Goal: Task Accomplishment & Management: Manage account settings

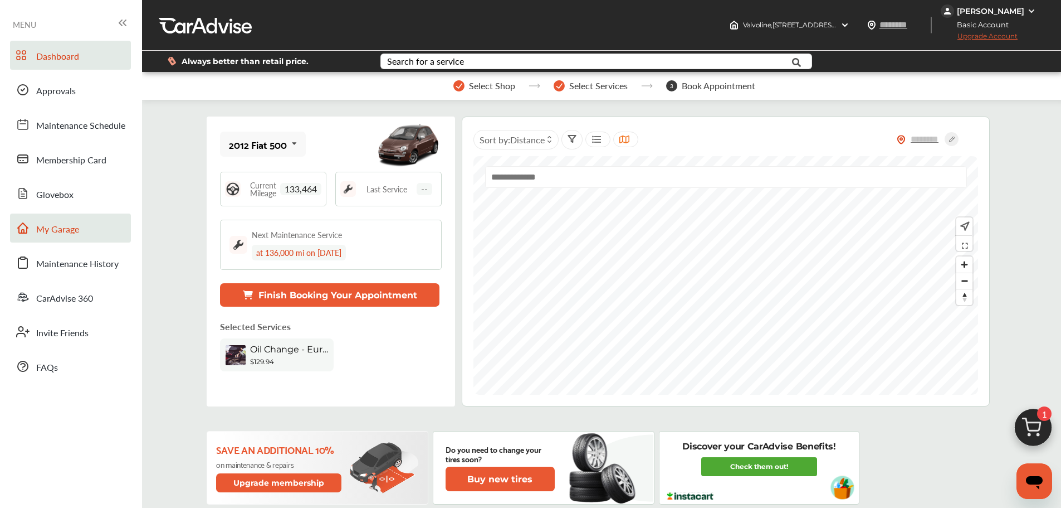
click at [76, 228] on span "My Garage" at bounding box center [57, 229] width 43 height 14
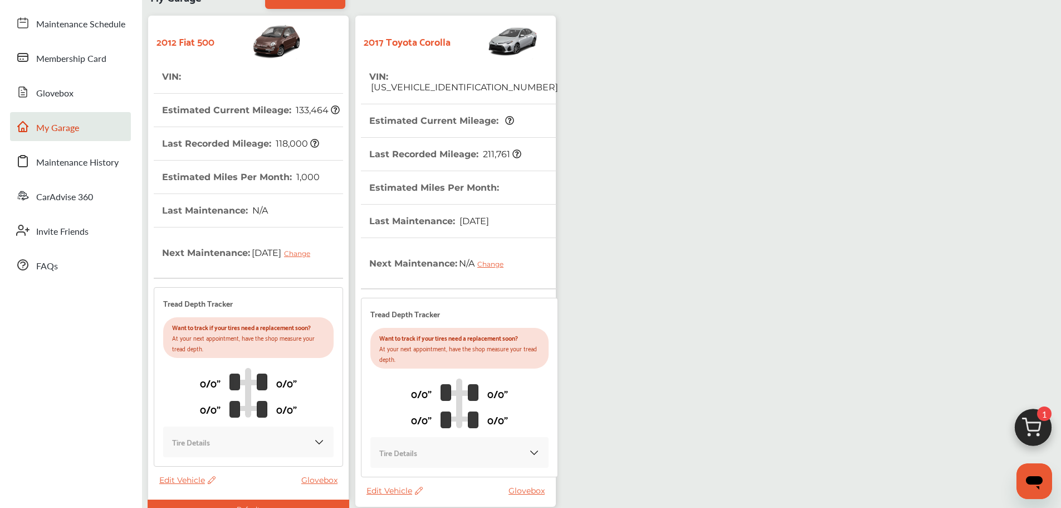
scroll to position [197, 0]
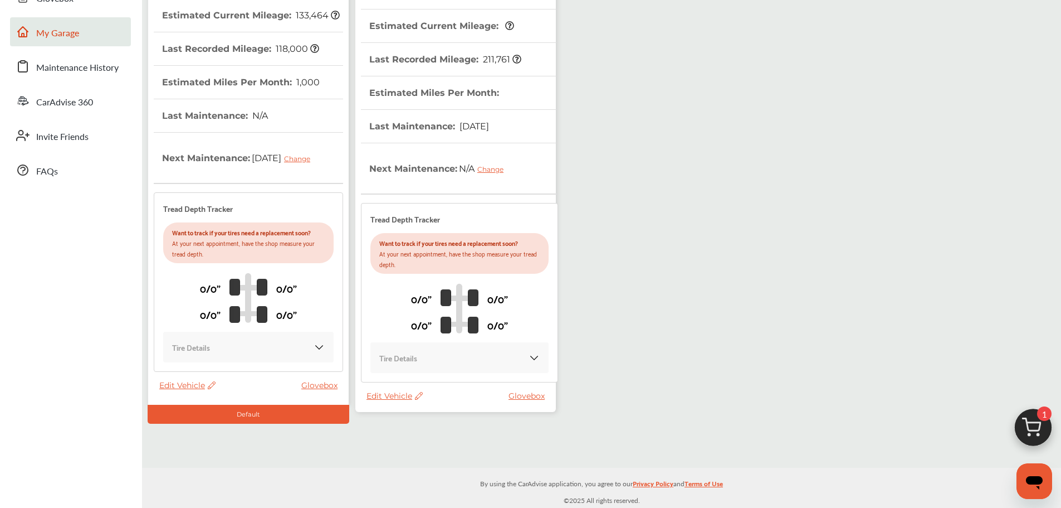
click at [392, 391] on span "Edit Vehicle" at bounding box center [395, 396] width 56 height 10
click at [438, 440] on div "Use this vehicle" at bounding box center [442, 431] width 100 height 17
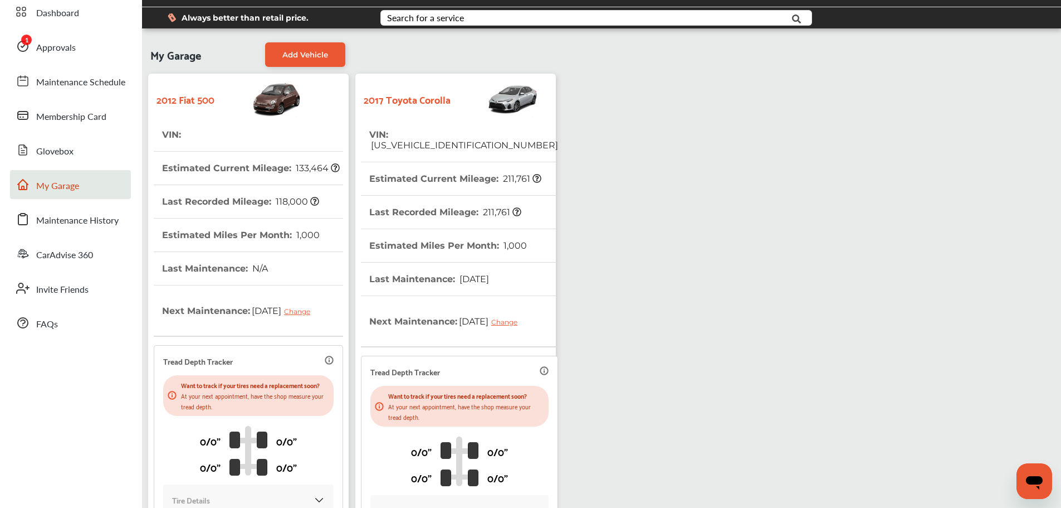
scroll to position [30, 0]
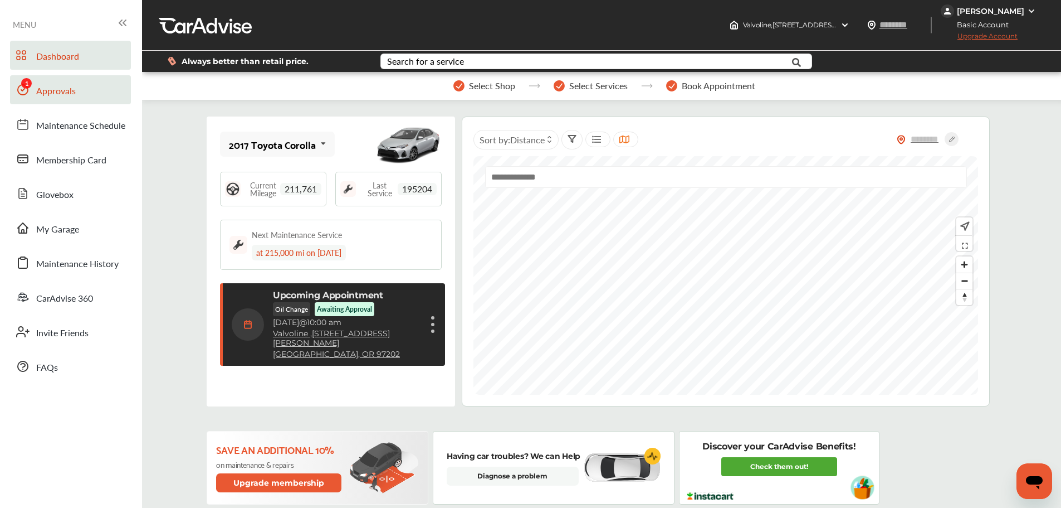
click at [49, 87] on span "Approvals" at bounding box center [56, 91] width 40 height 14
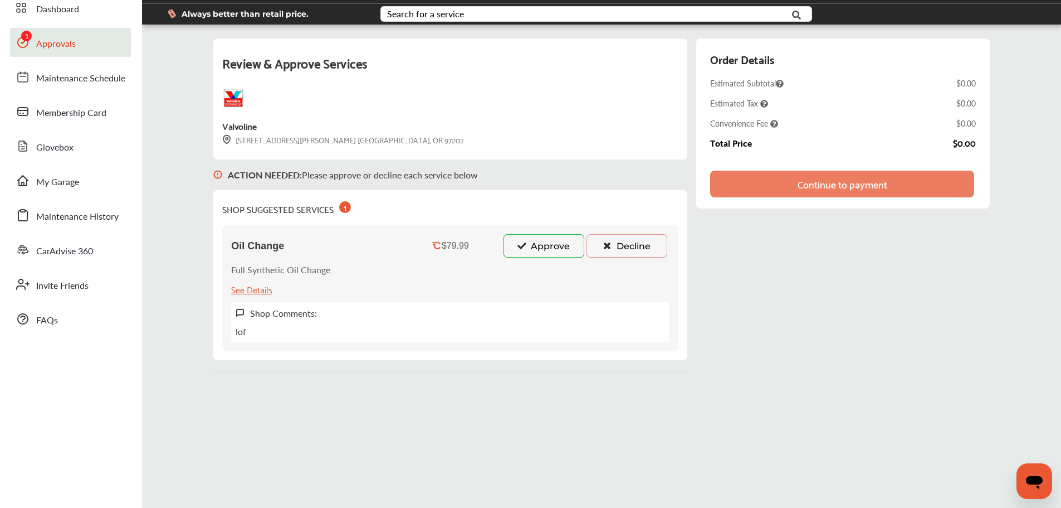
scroll to position [43, 0]
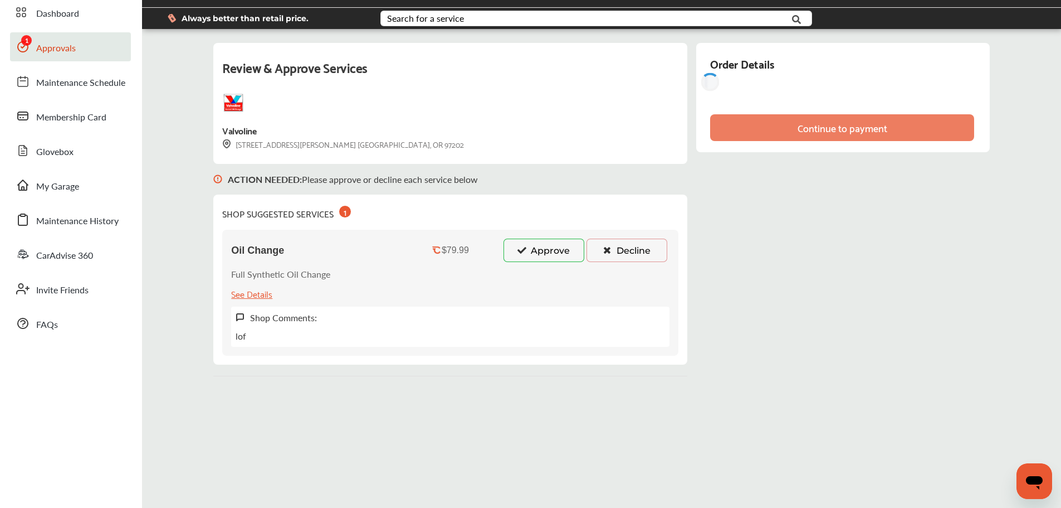
click at [550, 245] on button "Approve" at bounding box center [544, 249] width 81 height 23
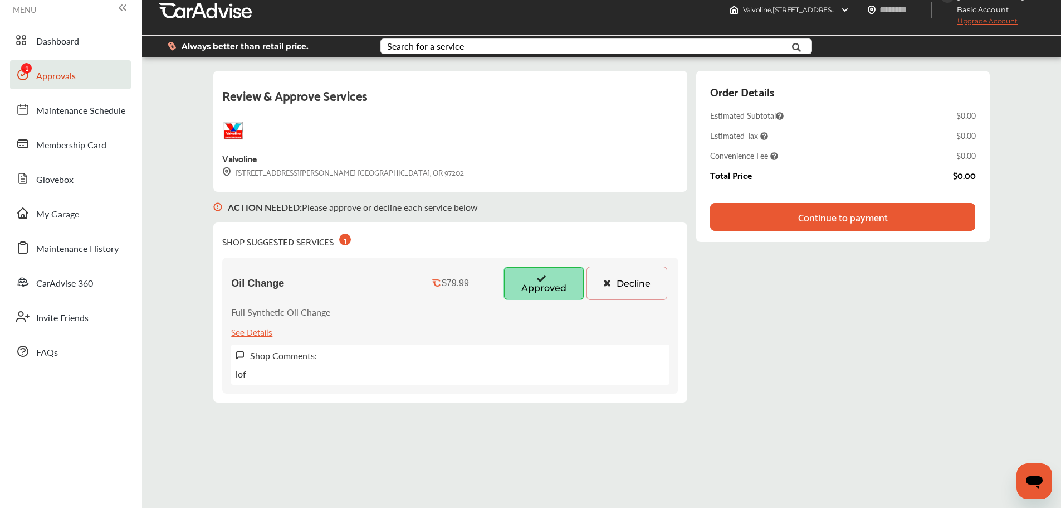
scroll to position [0, 0]
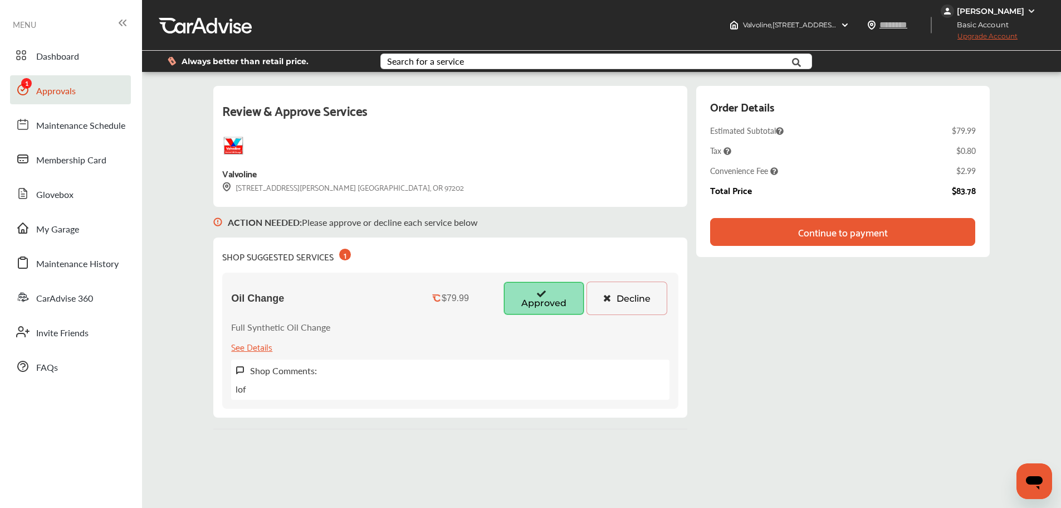
click at [816, 236] on div "Continue to payment" at bounding box center [843, 231] width 90 height 11
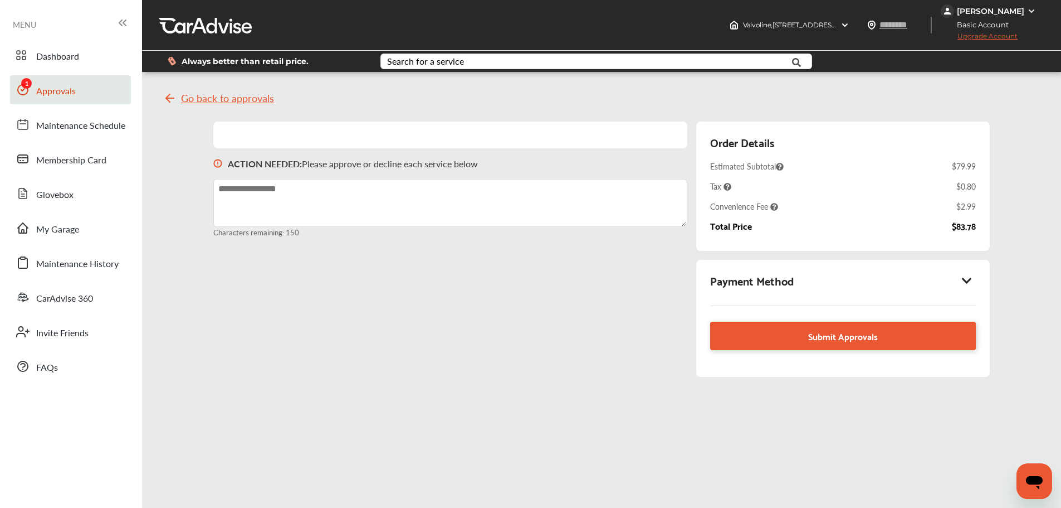
click at [974, 276] on icon at bounding box center [967, 280] width 13 height 11
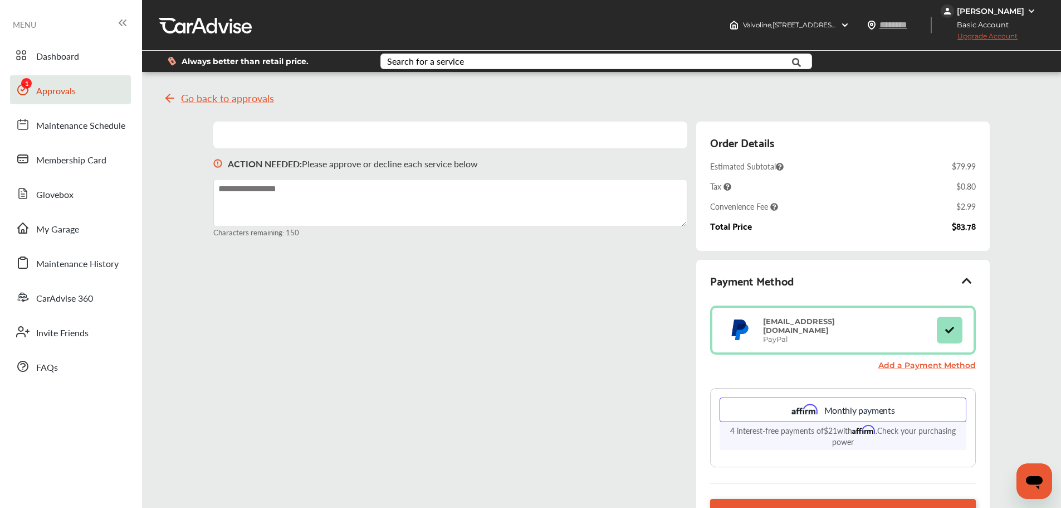
click at [62, 90] on span "Approvals" at bounding box center [56, 91] width 40 height 14
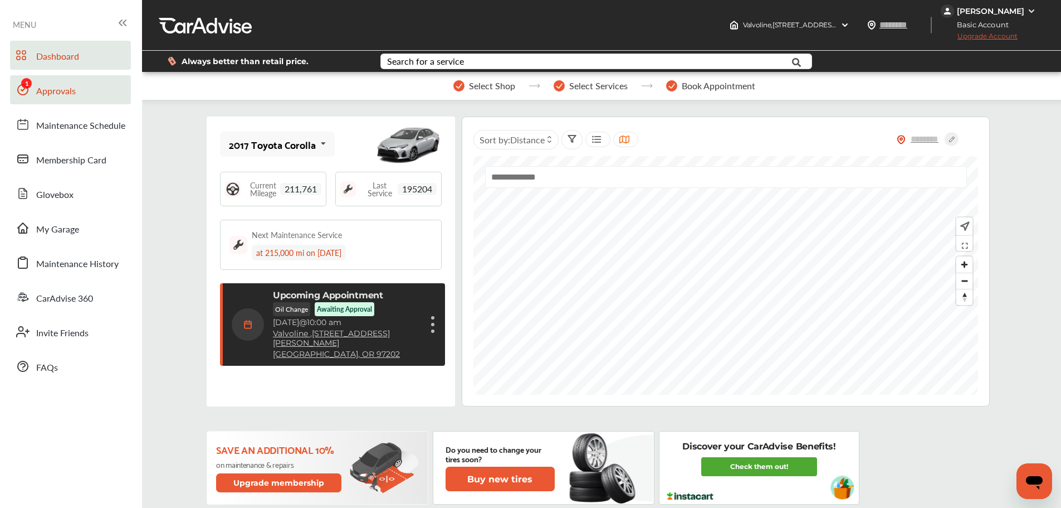
click at [48, 89] on span "Approvals" at bounding box center [56, 91] width 40 height 14
